Goal: Transaction & Acquisition: Obtain resource

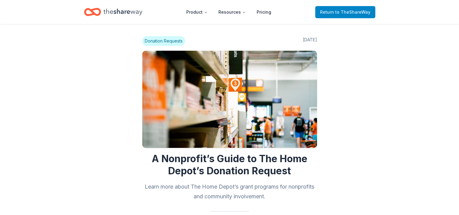
click at [361, 9] on span "Return to TheShareWay" at bounding box center [345, 12] width 50 height 7
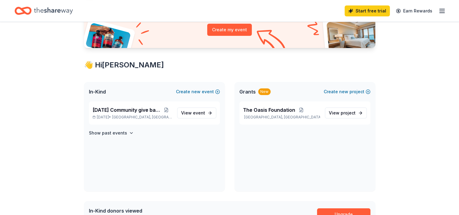
scroll to position [61, 0]
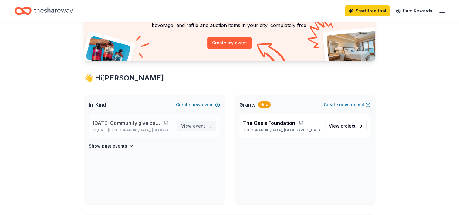
click at [198, 125] on span "event" at bounding box center [199, 125] width 12 height 5
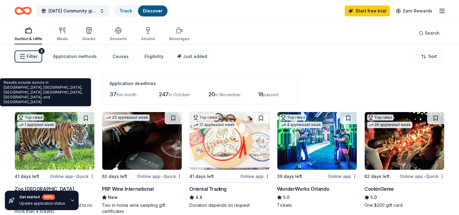
click at [35, 95] on div "Results include donors in Miami, Gladeview, Hialeah, Pinewood, West Little Rive…" at bounding box center [45, 92] width 91 height 28
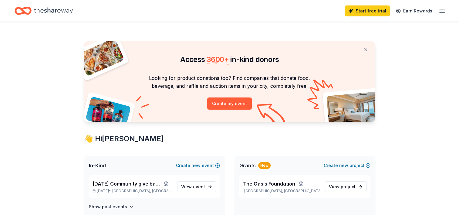
scroll to position [61, 0]
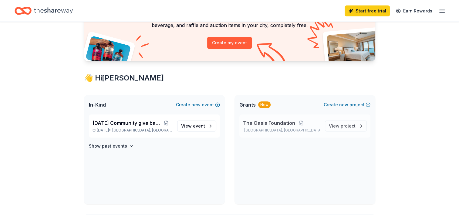
click at [310, 131] on p "Miami, FL" at bounding box center [281, 130] width 77 height 5
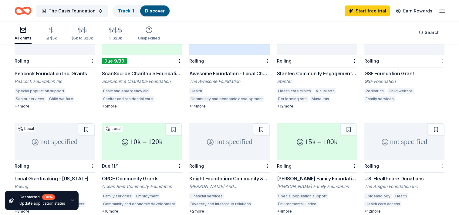
scroll to position [91, 0]
click at [139, 56] on div "Due 9/30" at bounding box center [142, 60] width 80 height 13
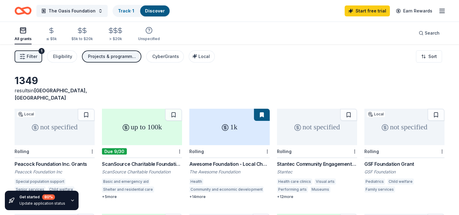
scroll to position [0, 0]
click at [232, 132] on div "1k" at bounding box center [229, 127] width 80 height 36
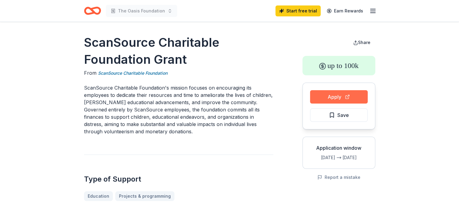
click at [340, 96] on button "Apply" at bounding box center [339, 96] width 58 height 13
click at [347, 92] on button "Apply" at bounding box center [339, 96] width 58 height 13
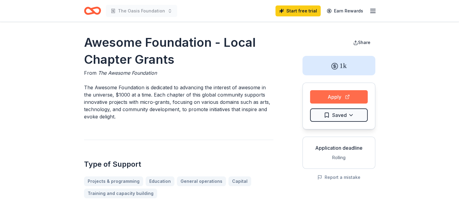
click at [348, 94] on button "Apply" at bounding box center [339, 96] width 58 height 13
